Goal: Task Accomplishment & Management: Manage account settings

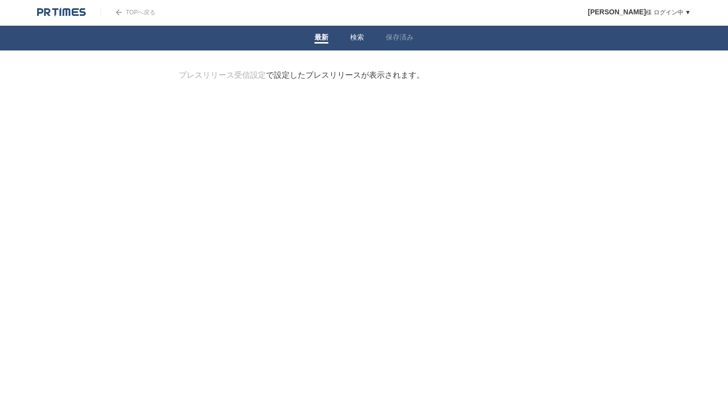
click at [361, 38] on link "検索" at bounding box center [357, 38] width 14 height 10
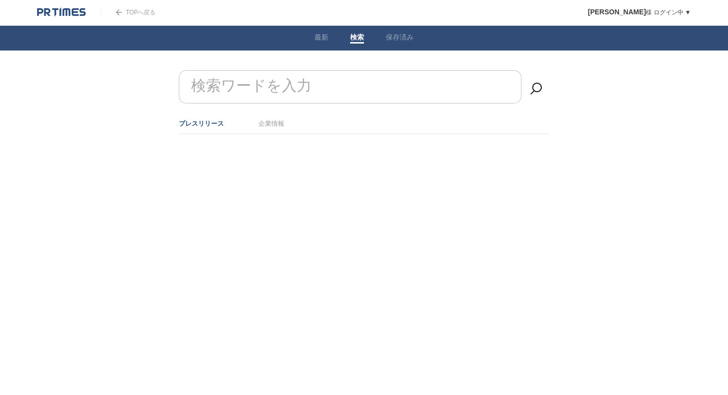
click at [314, 94] on input "検索ワードを入力" at bounding box center [350, 86] width 343 height 33
type input "[MEDICAL_DATA] deal"
click at [282, 125] on link "企業情報" at bounding box center [271, 123] width 26 height 7
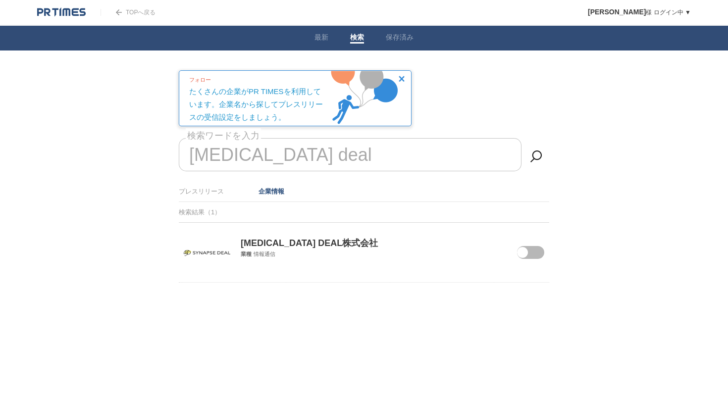
click at [290, 244] on p "[MEDICAL_DATA] DEAL株式会社" at bounding box center [364, 236] width 370 height 26
click at [541, 254] on span at bounding box center [524, 259] width 42 height 26
click at [0, 0] on input "checkbox" at bounding box center [0, 0] width 0 height 0
click at [206, 255] on img at bounding box center [207, 253] width 47 height 6
